Goal: Task Accomplishment & Management: Use online tool/utility

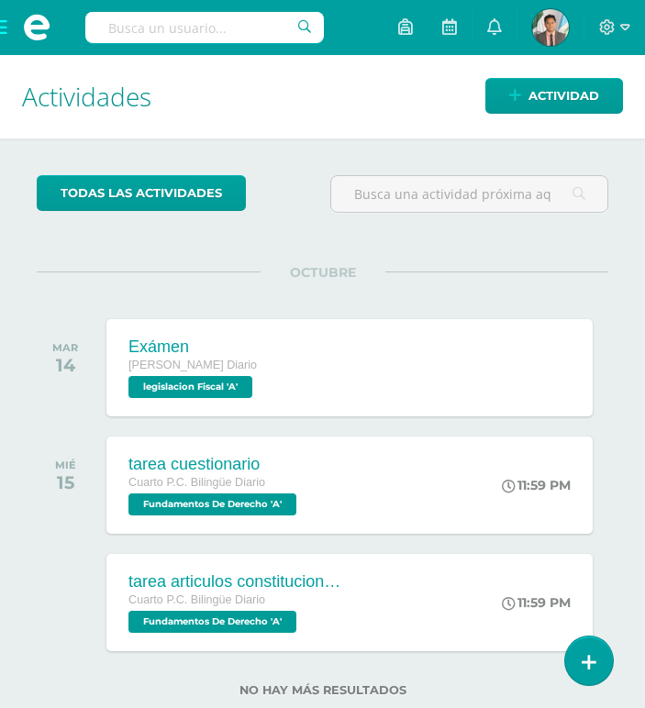
click at [179, 15] on input "text" at bounding box center [204, 27] width 239 height 31
click at [4, 25] on span at bounding box center [36, 27] width 73 height 55
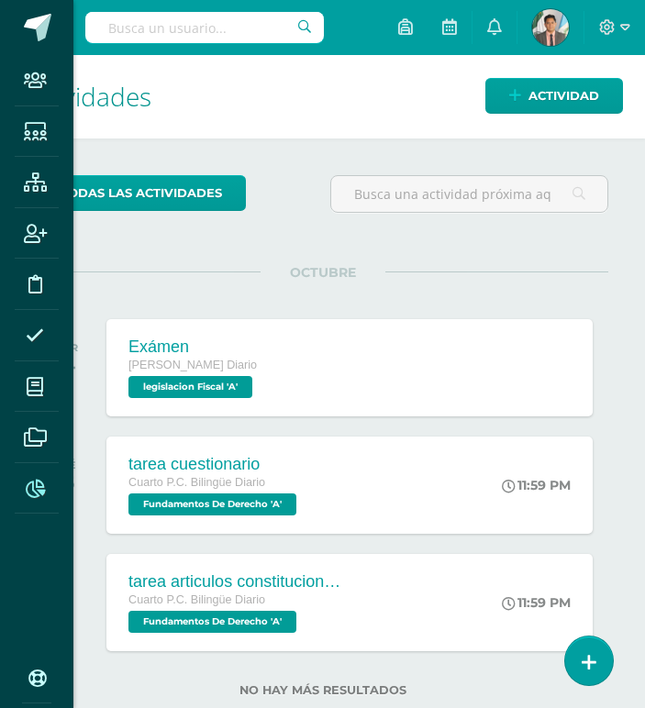
click at [38, 487] on icon at bounding box center [35, 489] width 19 height 18
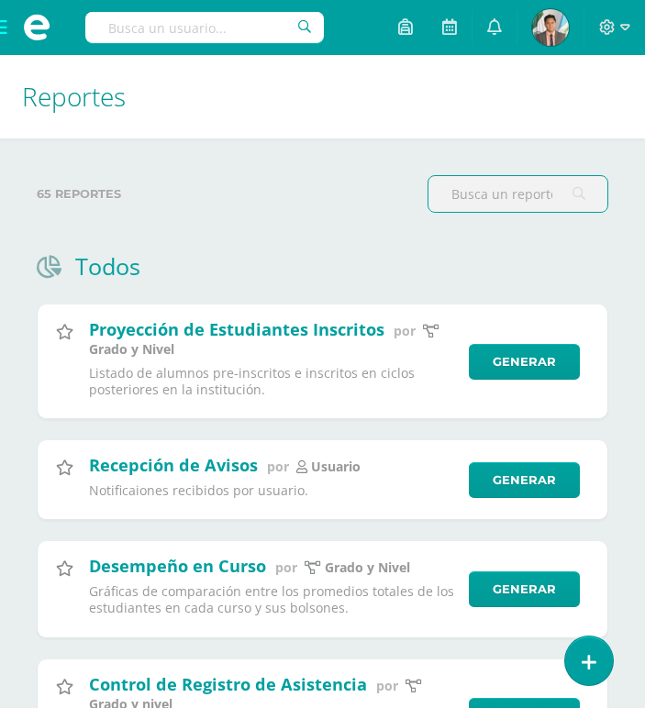
click at [515, 202] on input "text" at bounding box center [518, 194] width 179 height 36
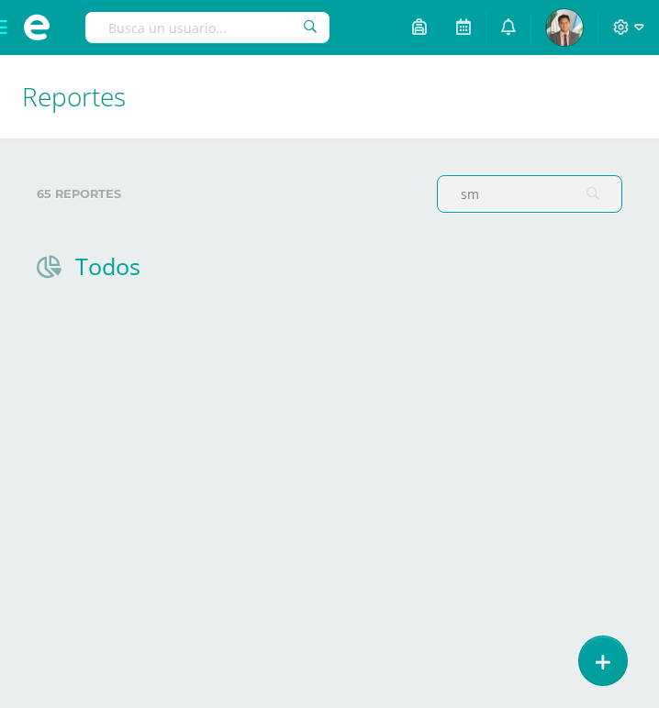
type input "s"
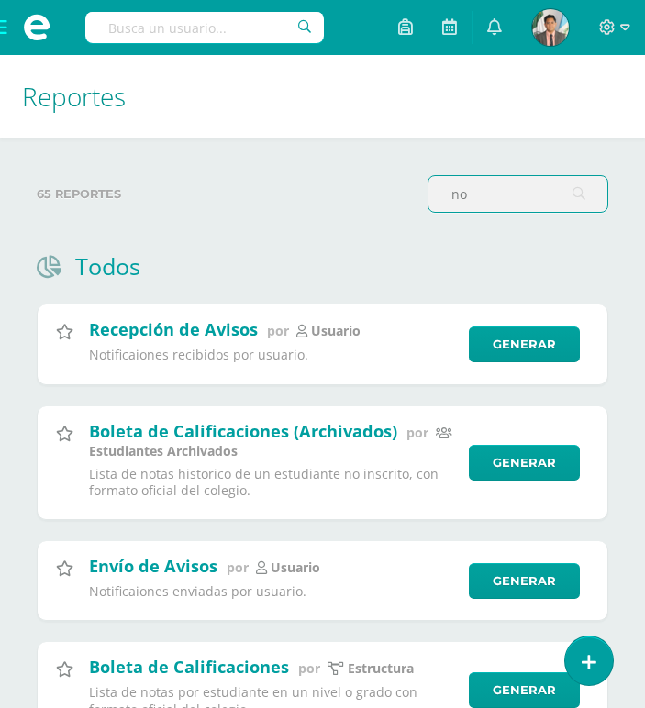
type input "n"
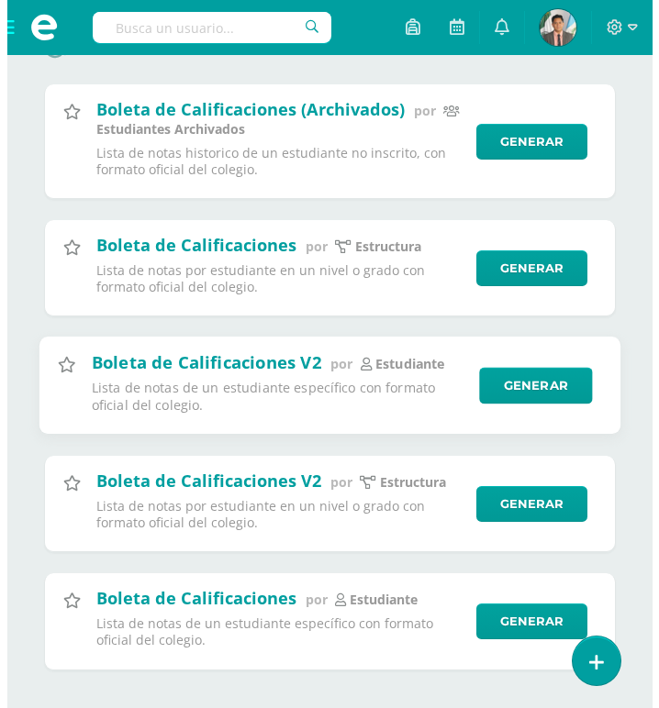
scroll to position [240, 0]
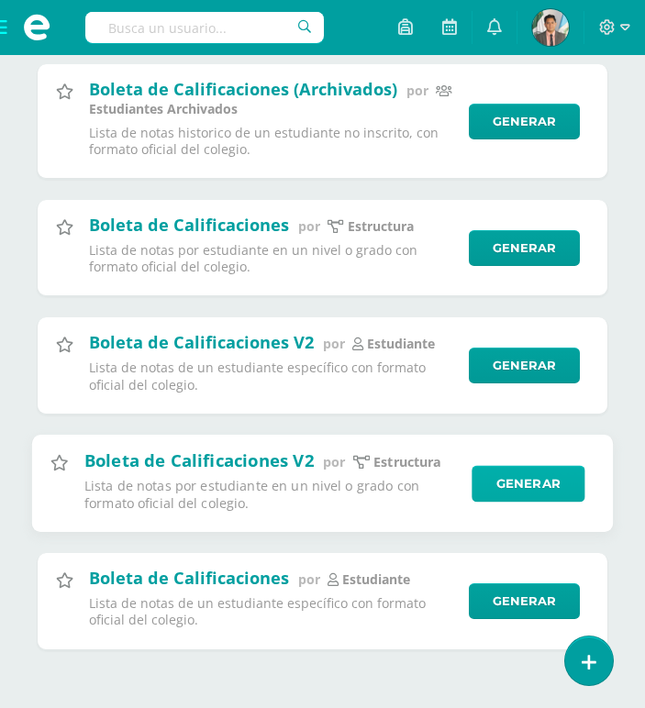
type input "bole"
click at [561, 481] on link "Generar" at bounding box center [528, 483] width 113 height 37
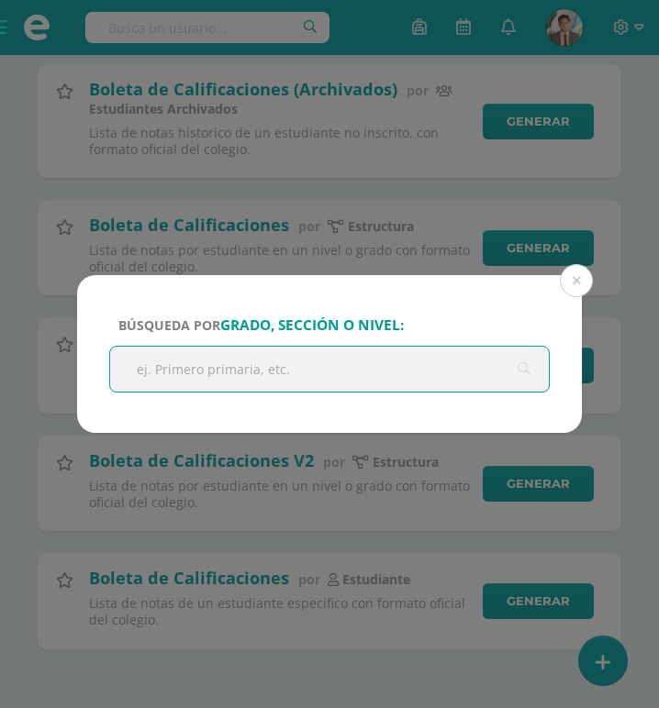
click at [396, 367] on input "text" at bounding box center [329, 369] width 439 height 45
type input "m"
type input "q"
type input "finanz"
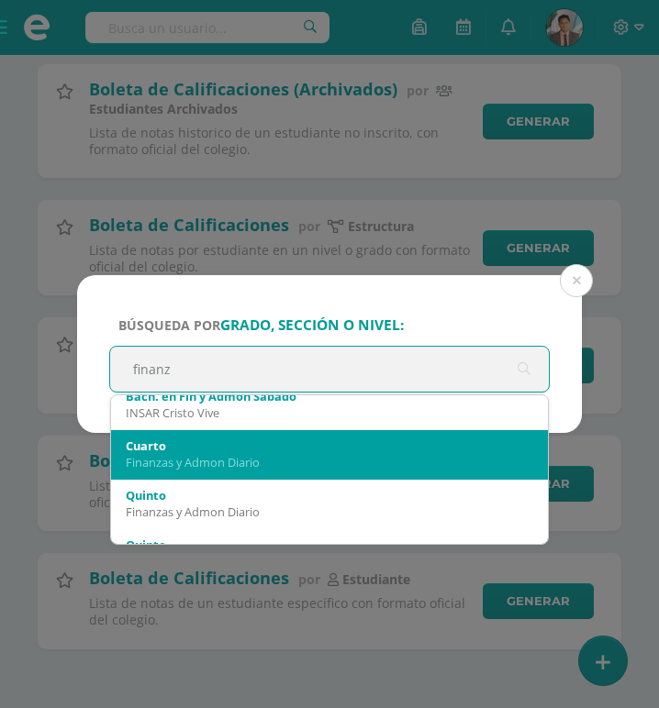
scroll to position [92, 0]
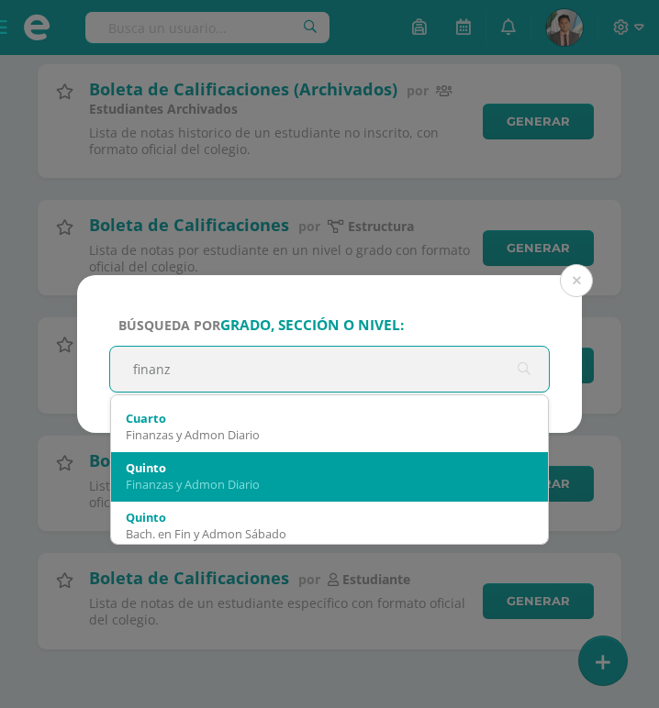
click at [281, 492] on div "Finanzas y Admon Diario" at bounding box center [329, 484] width 407 height 17
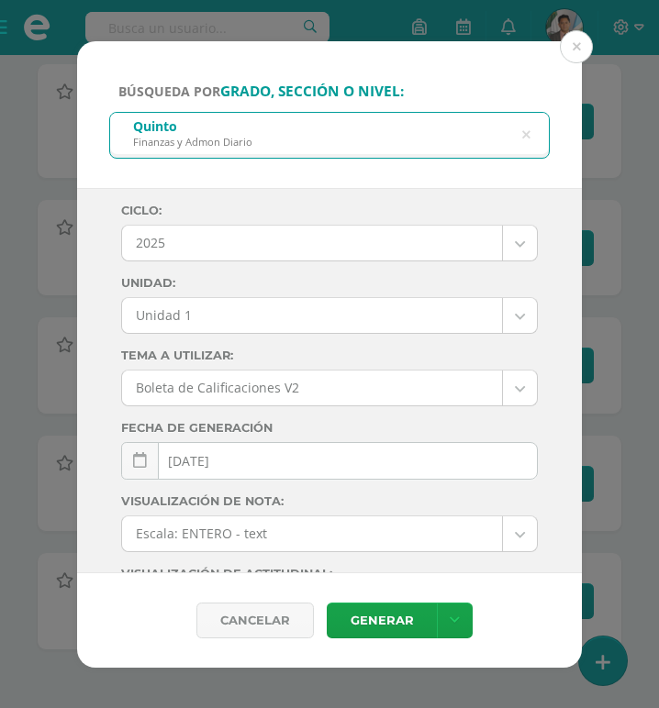
click at [229, 342] on div "Ciclo: 2025 2025 2024 2023 2022 2021 Unidad: Unidad 1 Unidad 1 Unidad 2 Unidad …" at bounding box center [329, 512] width 417 height 616
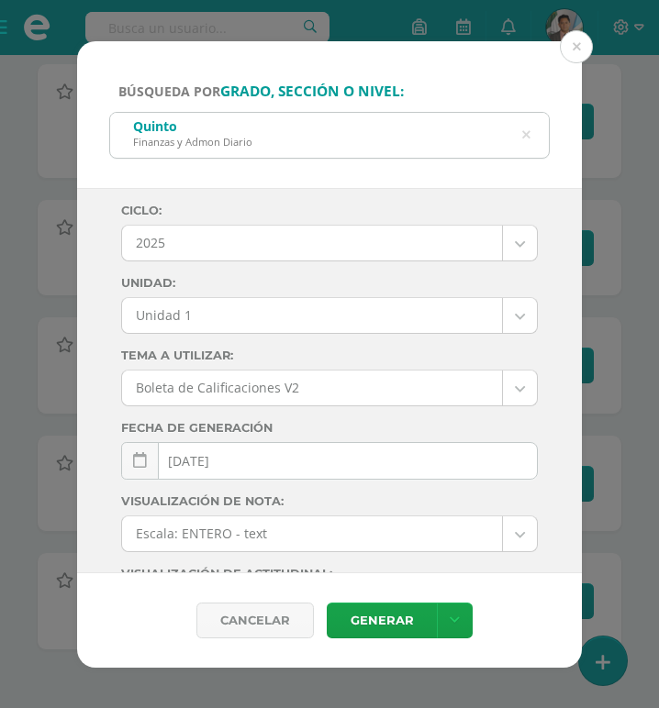
click at [235, 329] on body "Búsqueda por grado, sección o nivel: [PERSON_NAME] y Admon Diario finanz Ciclo:…" at bounding box center [329, 234] width 659 height 949
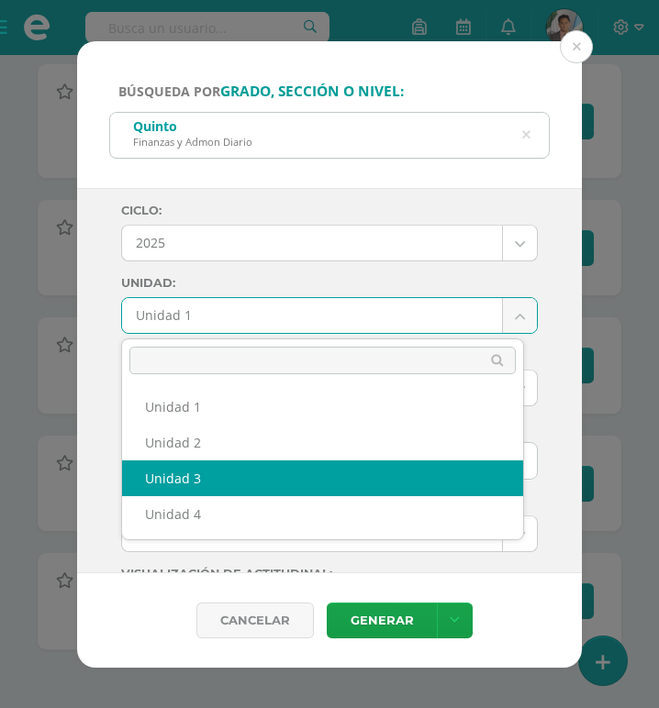
select select "Unidad 3"
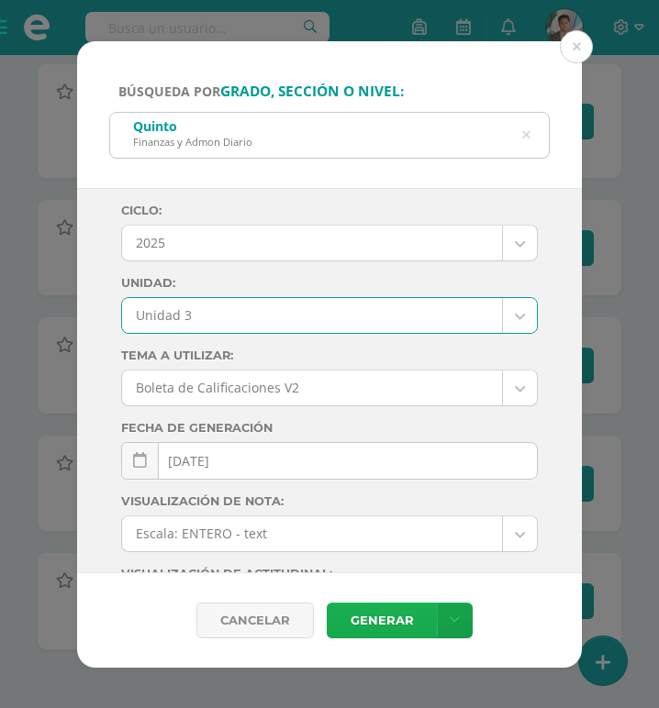
click at [372, 612] on link "Generar" at bounding box center [382, 621] width 110 height 36
